Goal: Navigation & Orientation: Find specific page/section

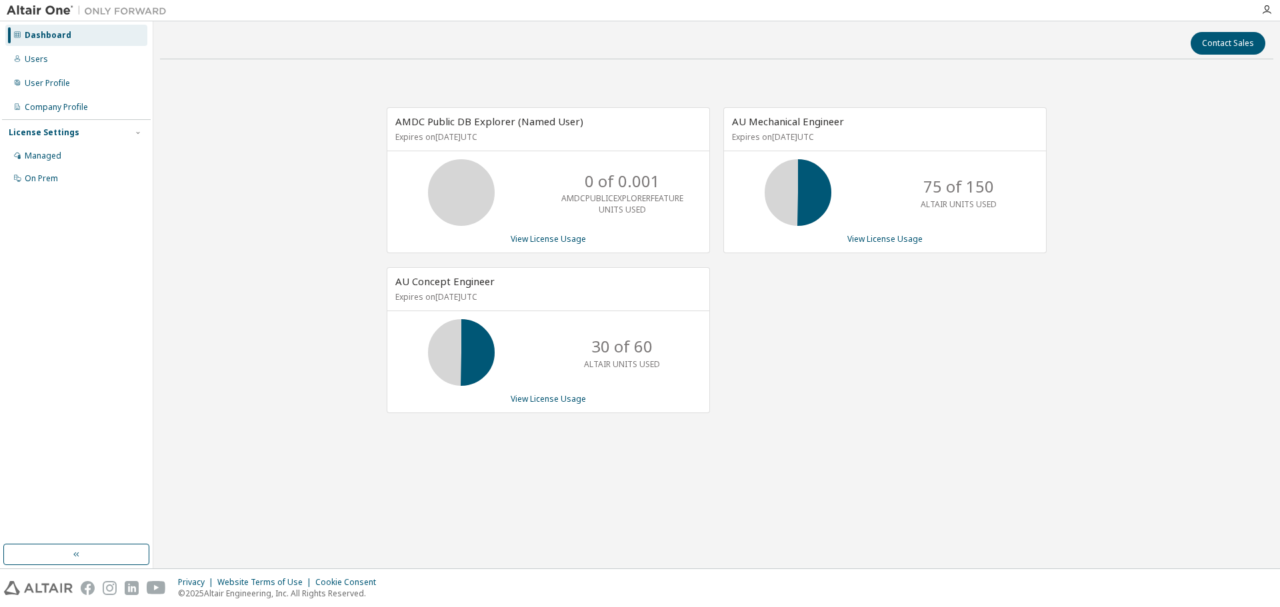
click at [294, 130] on div "AMDC Public DB Explorer (Named User) Expires on [DATE] UTC 0 of 0.001 AMDCPUBLI…" at bounding box center [716, 267] width 1113 height 395
